Goal: Task Accomplishment & Management: Use online tool/utility

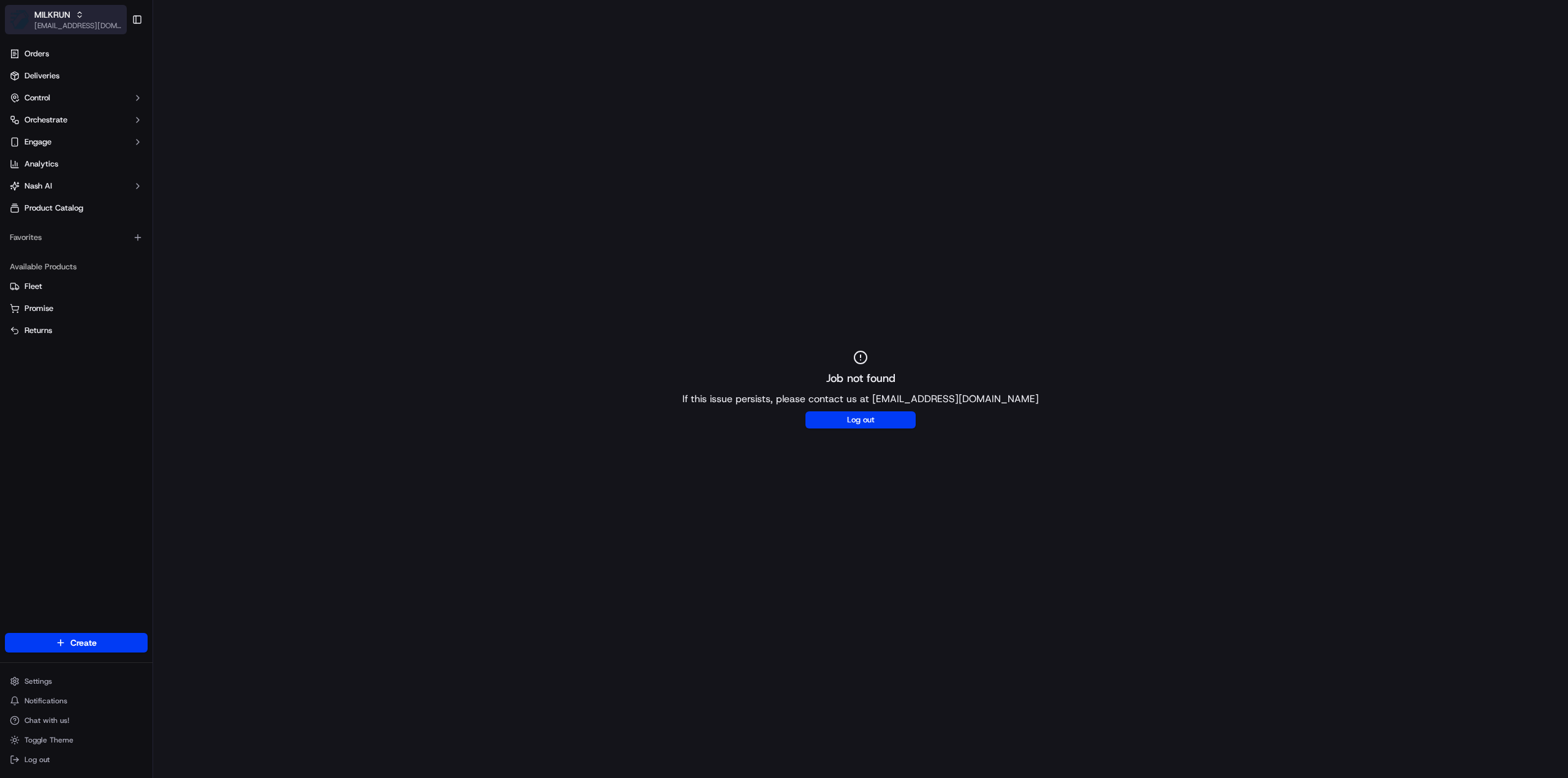
click at [92, 15] on div "MILKRUN" at bounding box center [78, 14] width 87 height 12
click at [182, 66] on span "HomeRun" at bounding box center [174, 63] width 35 height 11
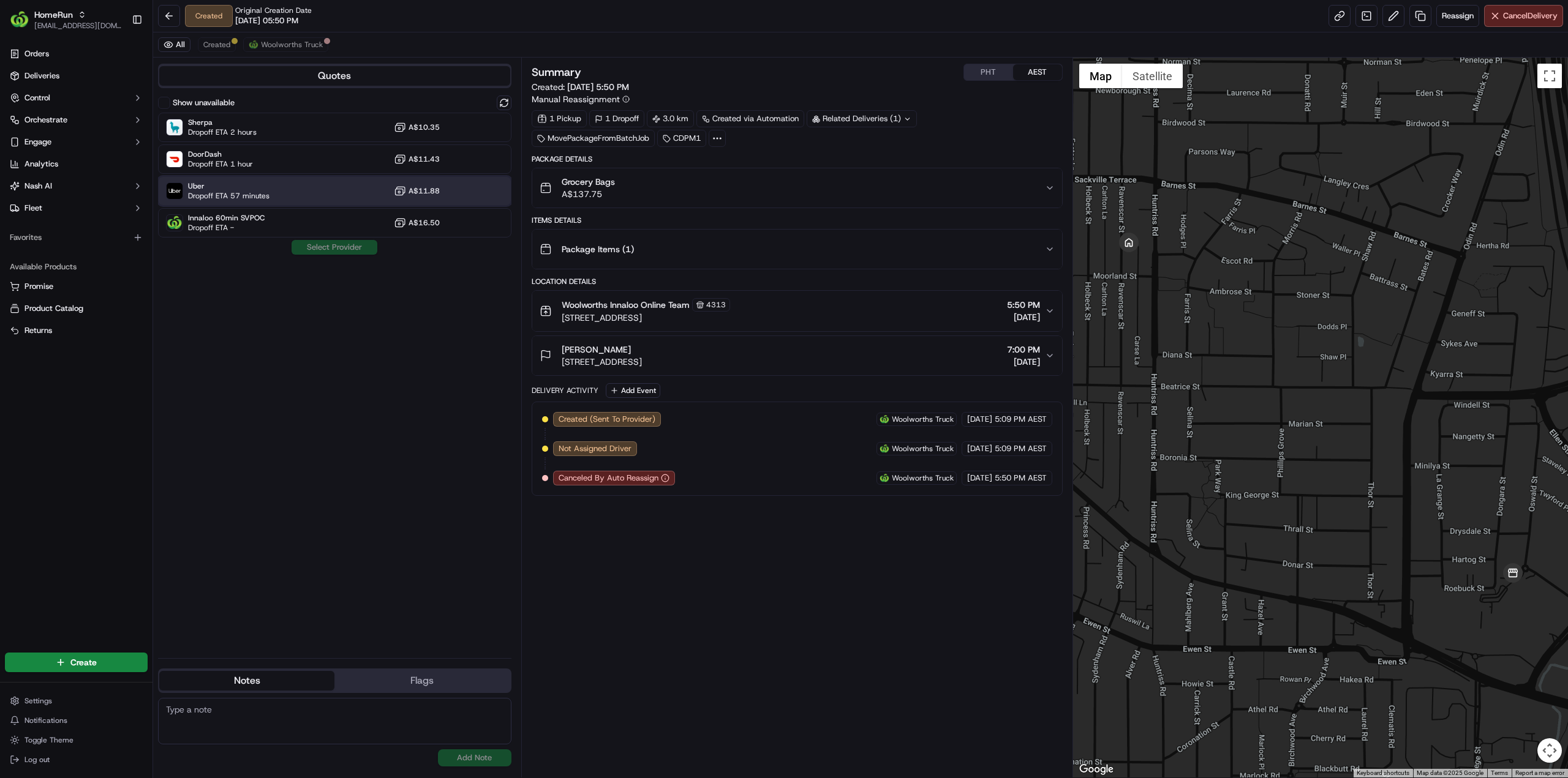
click at [230, 191] on span "Dropoff ETA 57 minutes" at bounding box center [228, 196] width 82 height 10
click at [328, 243] on button "Assign Provider" at bounding box center [335, 247] width 87 height 15
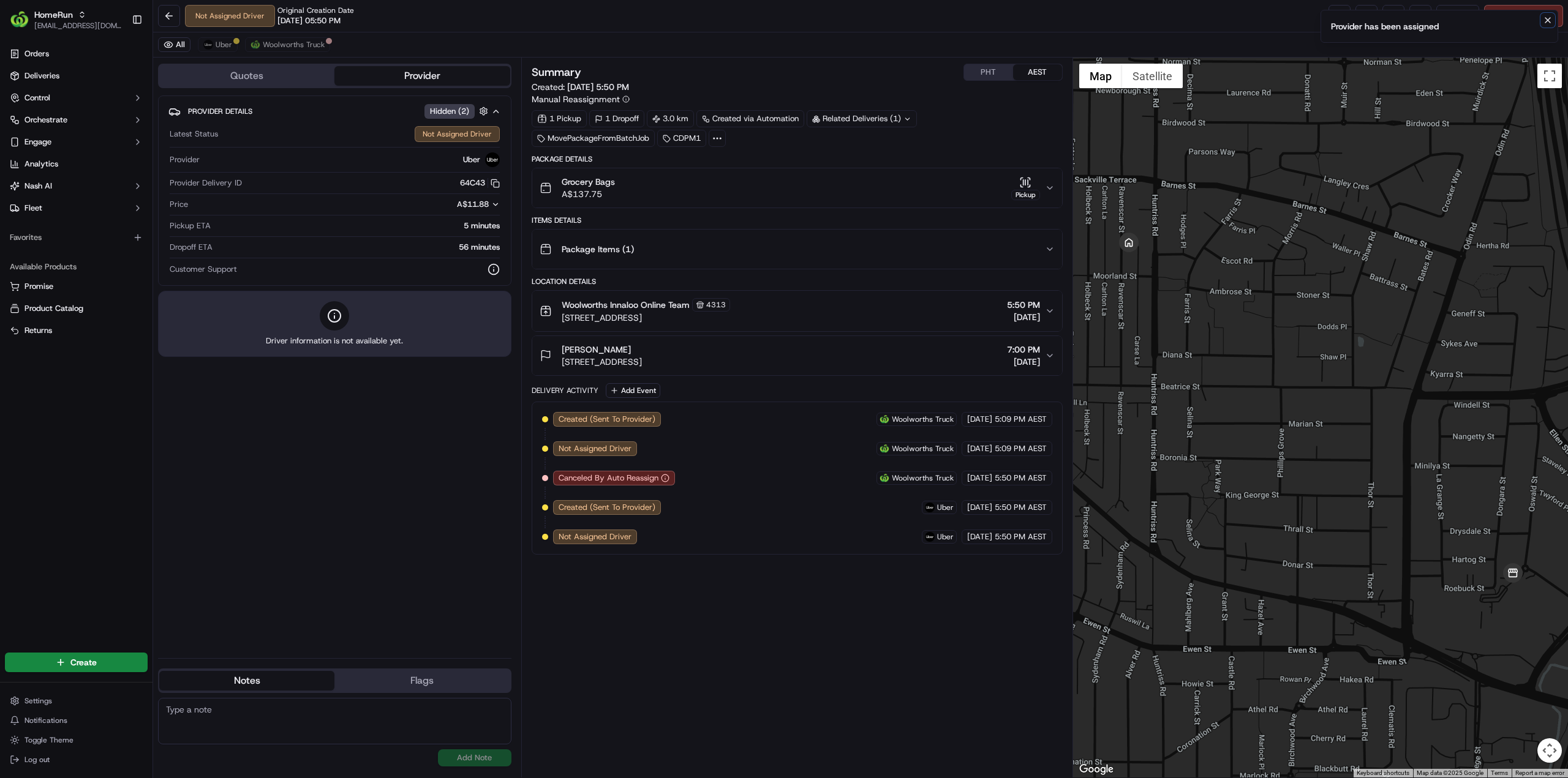
click at [1547, 20] on icon "Notifications (F8)" at bounding box center [1547, 20] width 5 height 5
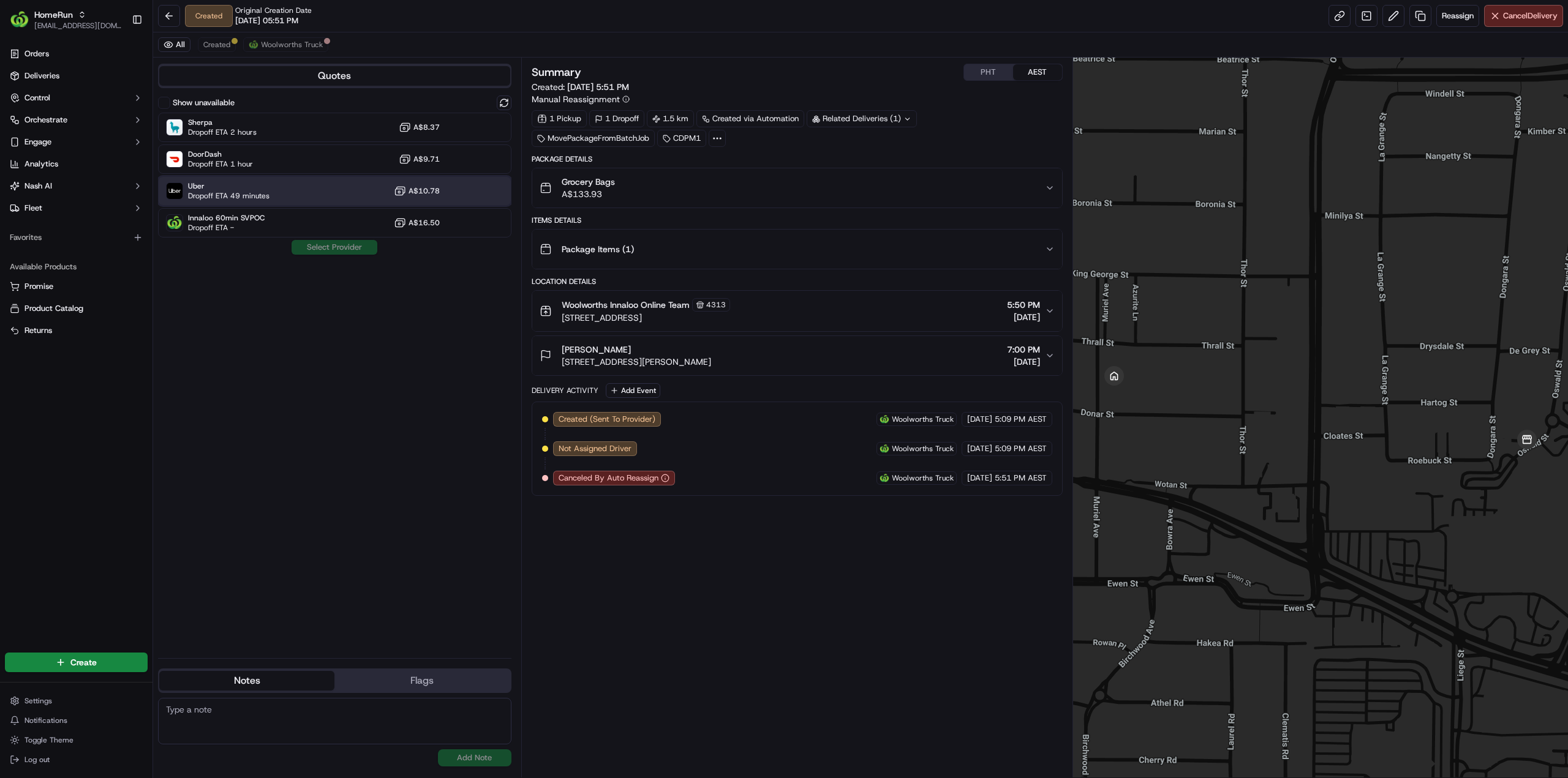
click at [270, 188] on div "Uber Dropoff ETA 49 minutes A$10.78" at bounding box center [335, 190] width 354 height 29
click at [326, 246] on button "Assign Provider" at bounding box center [335, 247] width 87 height 15
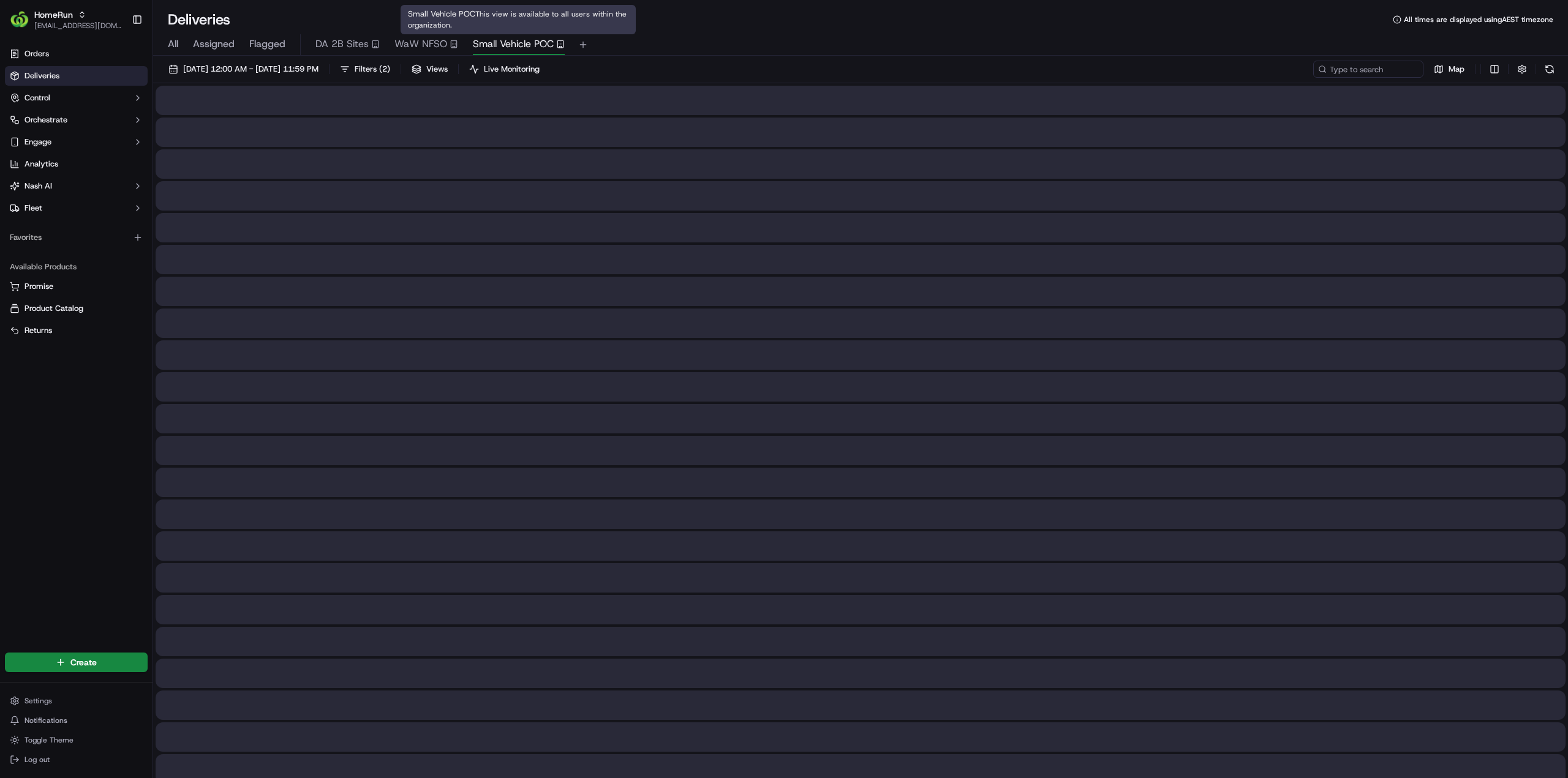
click at [501, 42] on span "Small Vehicle POC" at bounding box center [513, 44] width 81 height 15
click at [1555, 68] on button at bounding box center [1550, 69] width 17 height 17
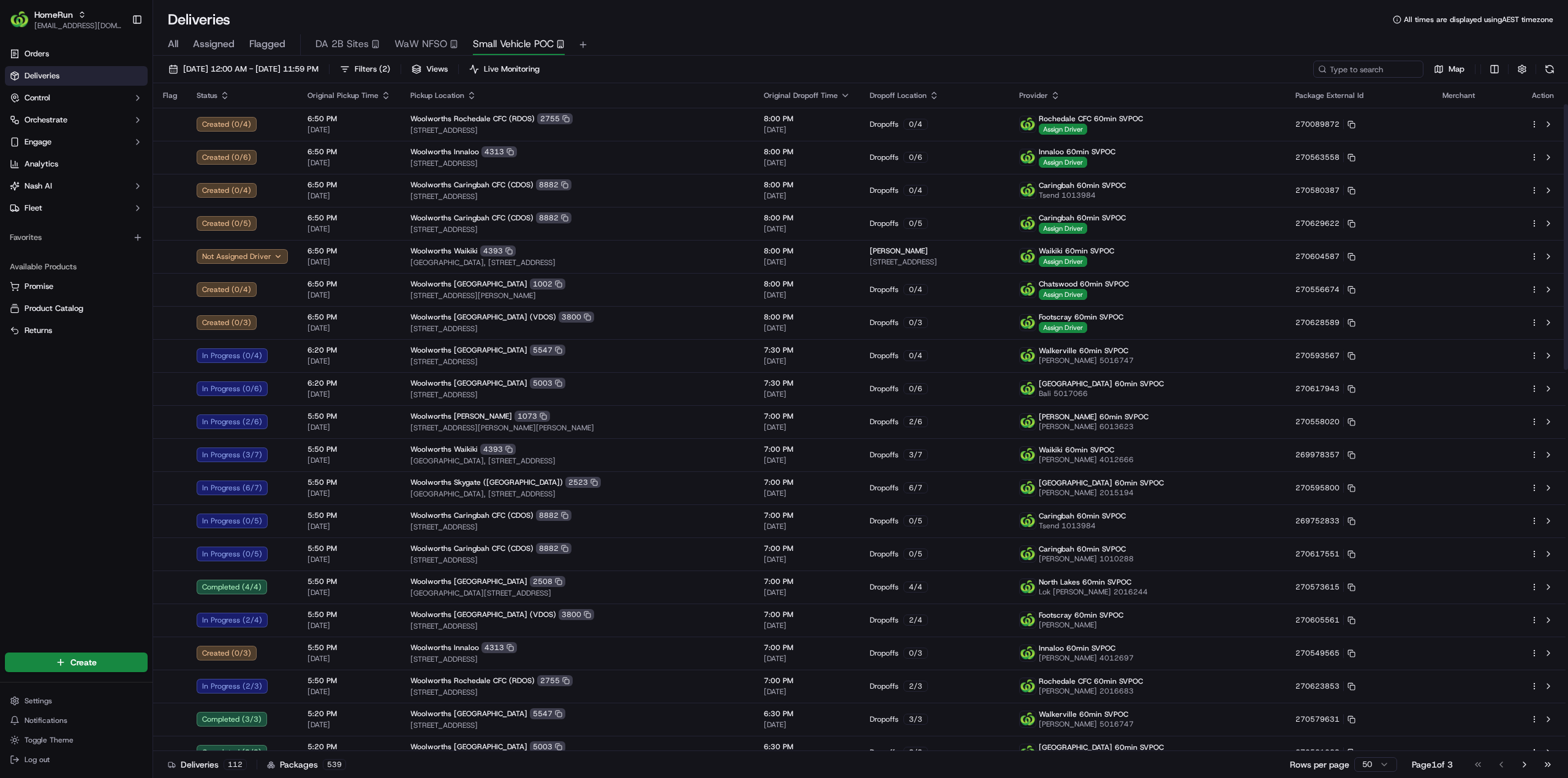
scroll to position [306, 0]
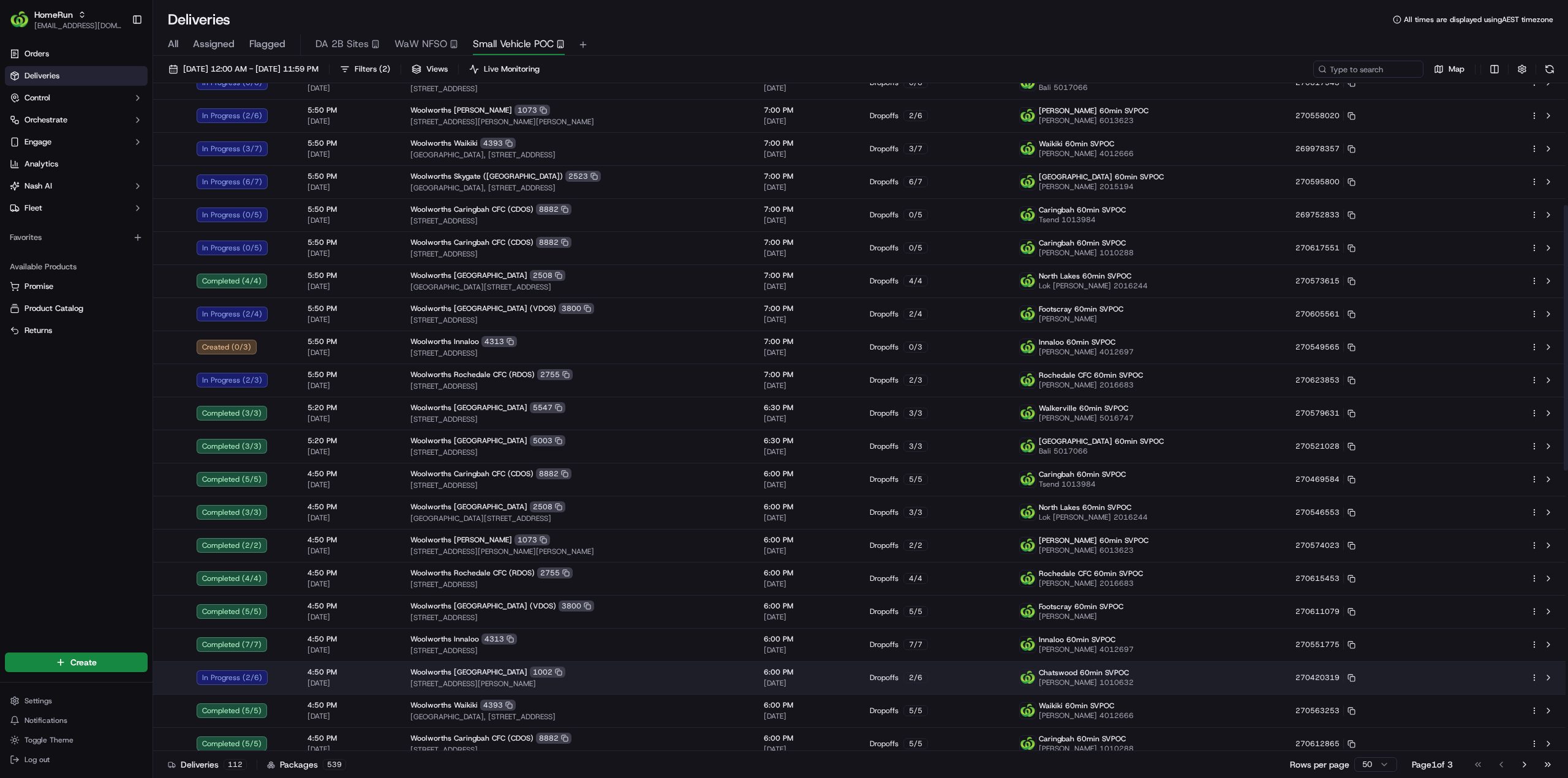
click at [1532, 676] on html "HomeRun jhobbs1@woolworths.com.au Toggle Sidebar Orders Deliveries Control Orch…" at bounding box center [784, 389] width 1568 height 778
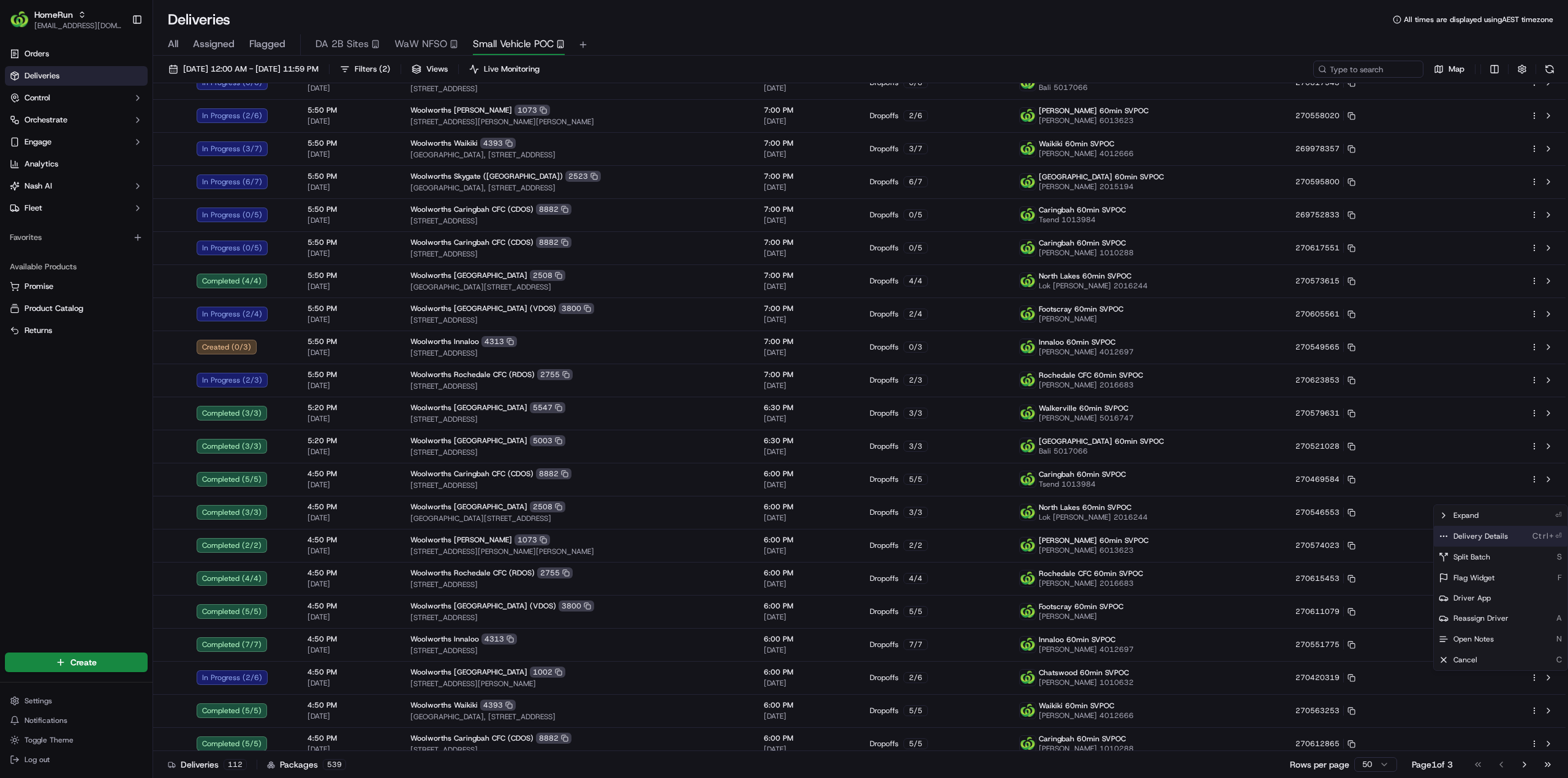
click at [1484, 535] on span "Delivery Details" at bounding box center [1480, 536] width 55 height 10
click at [1552, 74] on html "HomeRun jhobbs1@woolworths.com.au Toggle Sidebar Orders Deliveries Control Orch…" at bounding box center [784, 389] width 1568 height 778
click at [1552, 71] on button at bounding box center [1550, 69] width 17 height 17
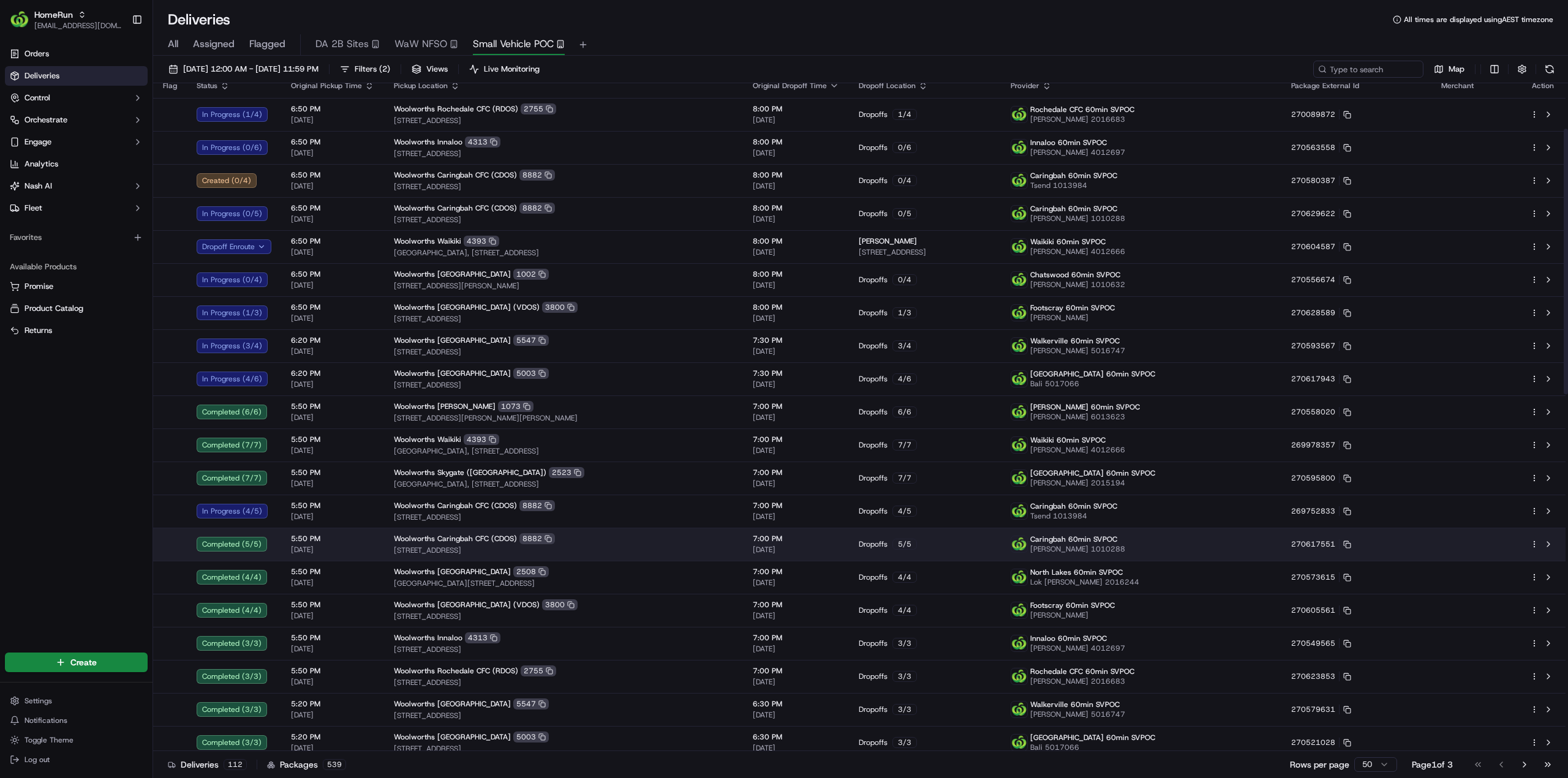
scroll to position [0, 0]
